Goal: Information Seeking & Learning: Learn about a topic

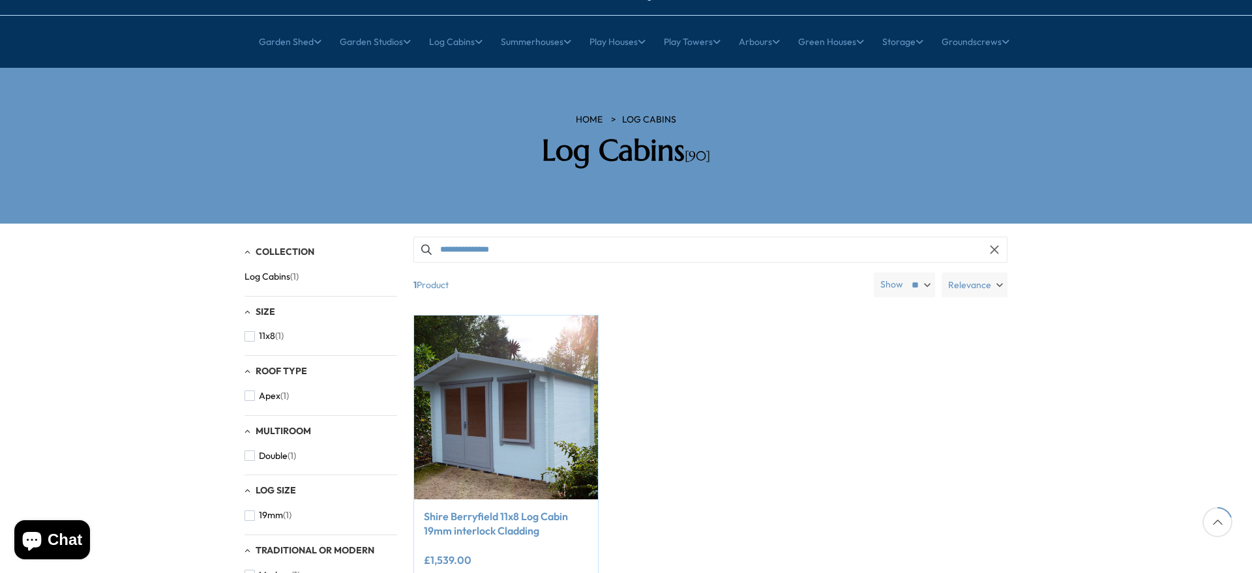
scroll to position [152, 0]
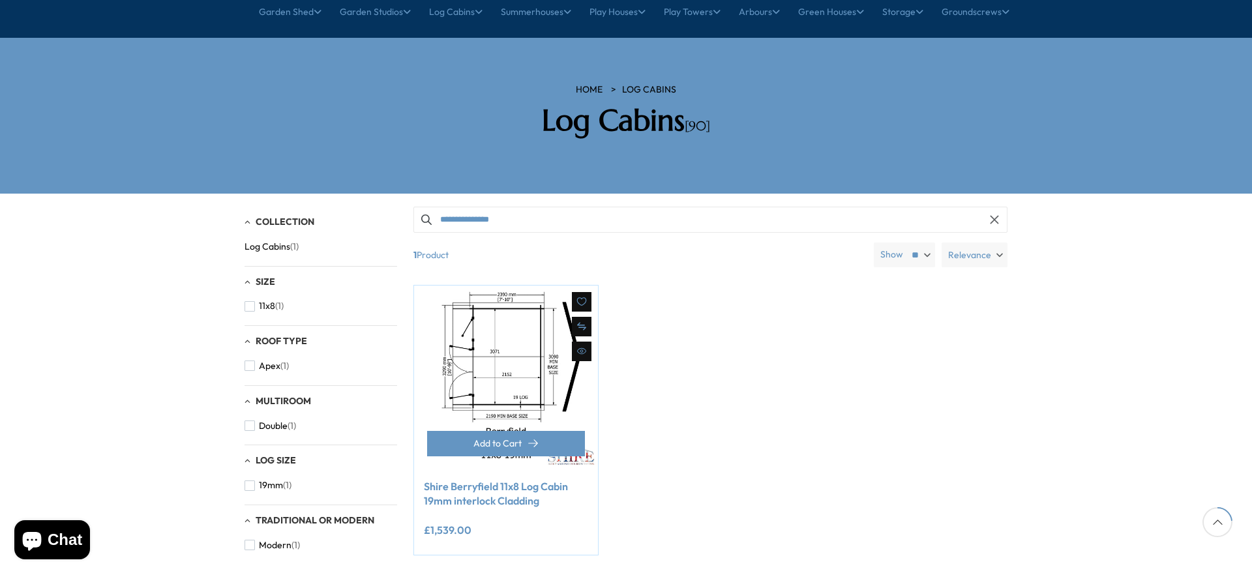
click at [546, 334] on img at bounding box center [506, 378] width 184 height 184
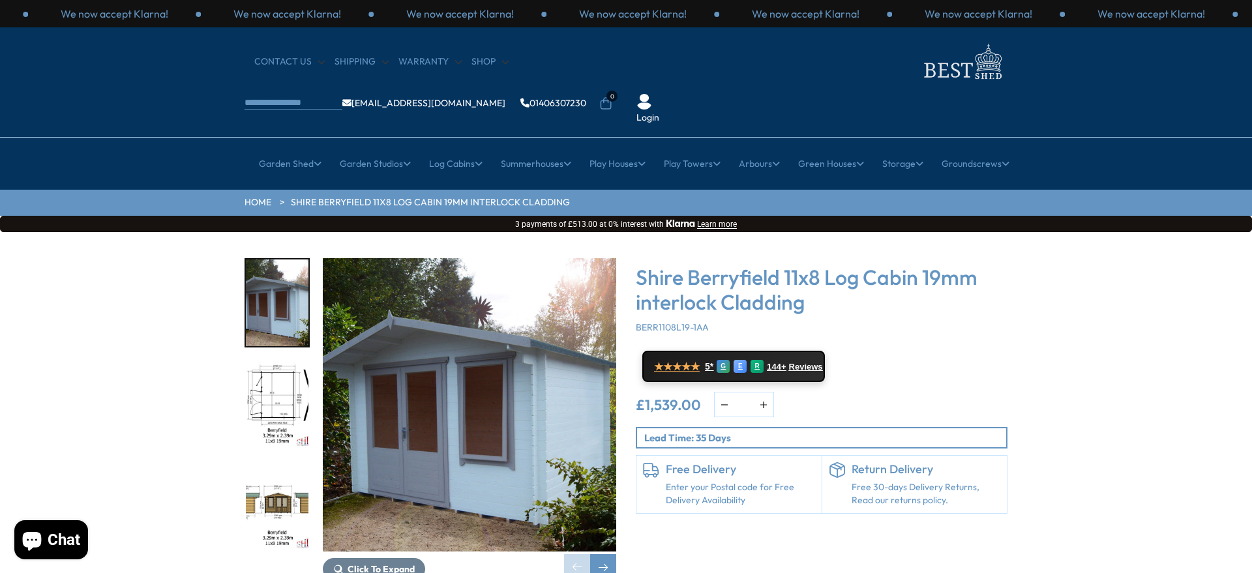
click at [674, 392] on div "£1,539.00 * Notify me" at bounding box center [822, 404] width 372 height 25
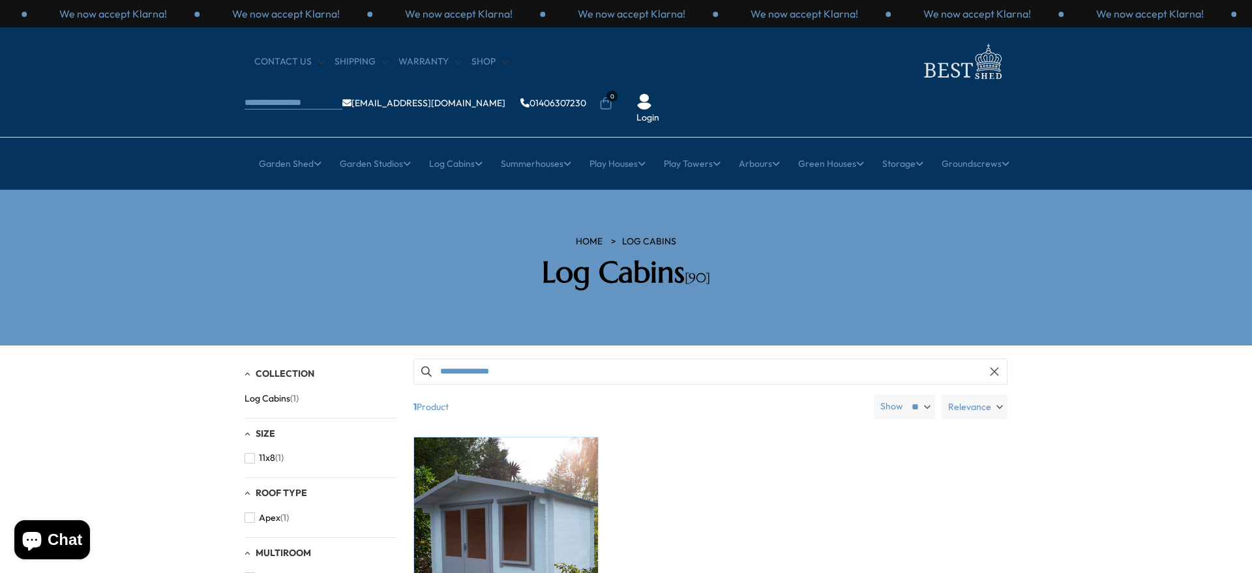
scroll to position [193, 0]
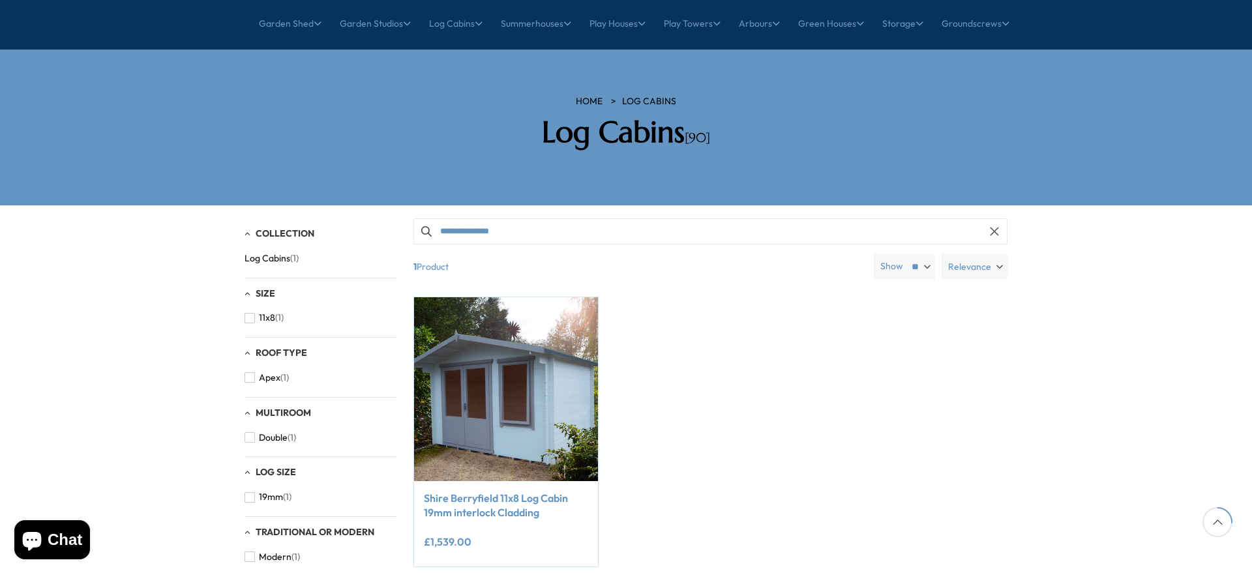
scroll to position [172, 0]
